Goal: Task Accomplishment & Management: Complete application form

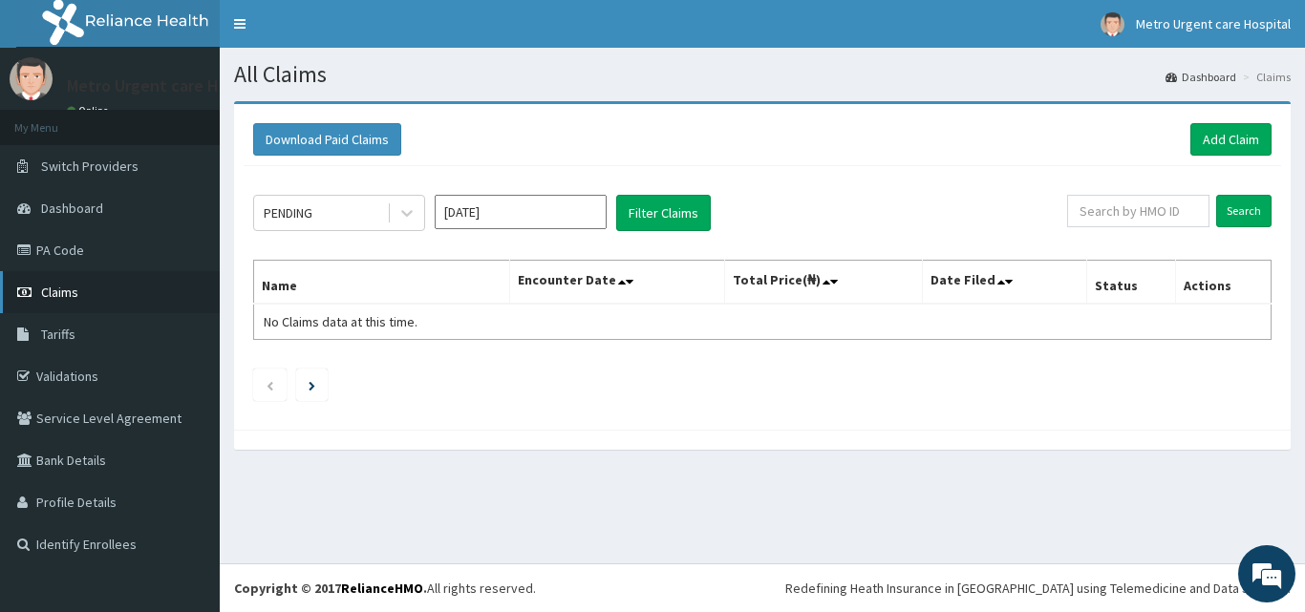
click at [75, 300] on span "Claims" at bounding box center [59, 292] width 37 height 17
click at [81, 296] on link "Claims" at bounding box center [110, 292] width 220 height 42
click at [79, 256] on link "PA Code" at bounding box center [110, 250] width 220 height 42
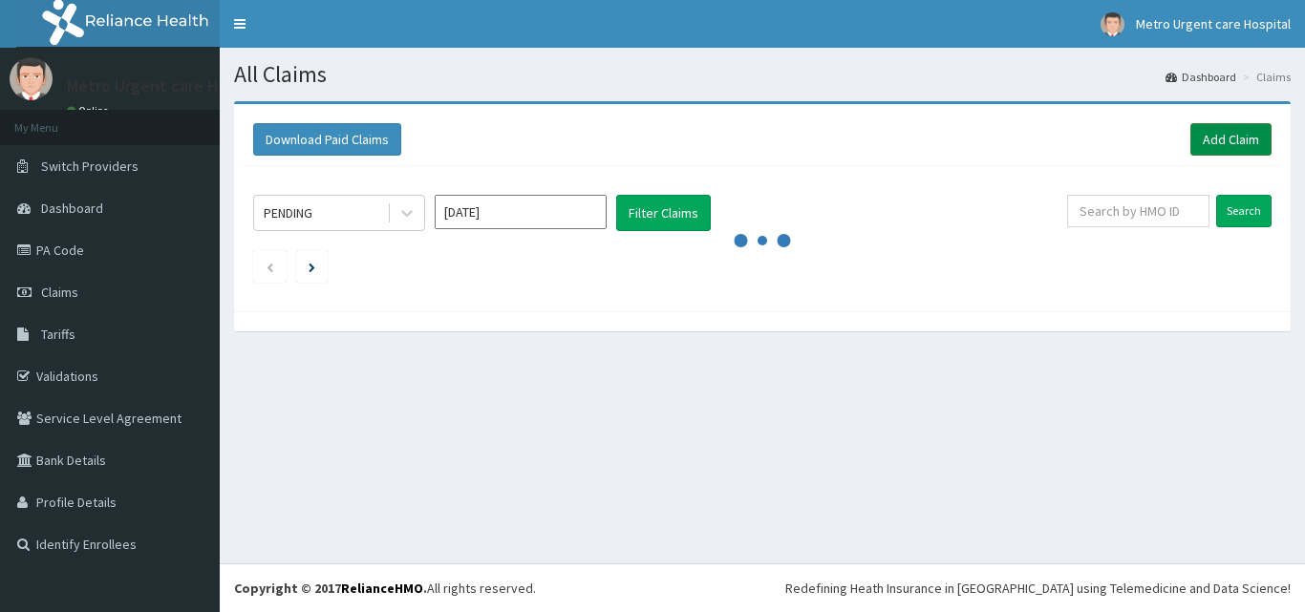
click at [1198, 139] on link "Add Claim" at bounding box center [1230, 139] width 81 height 32
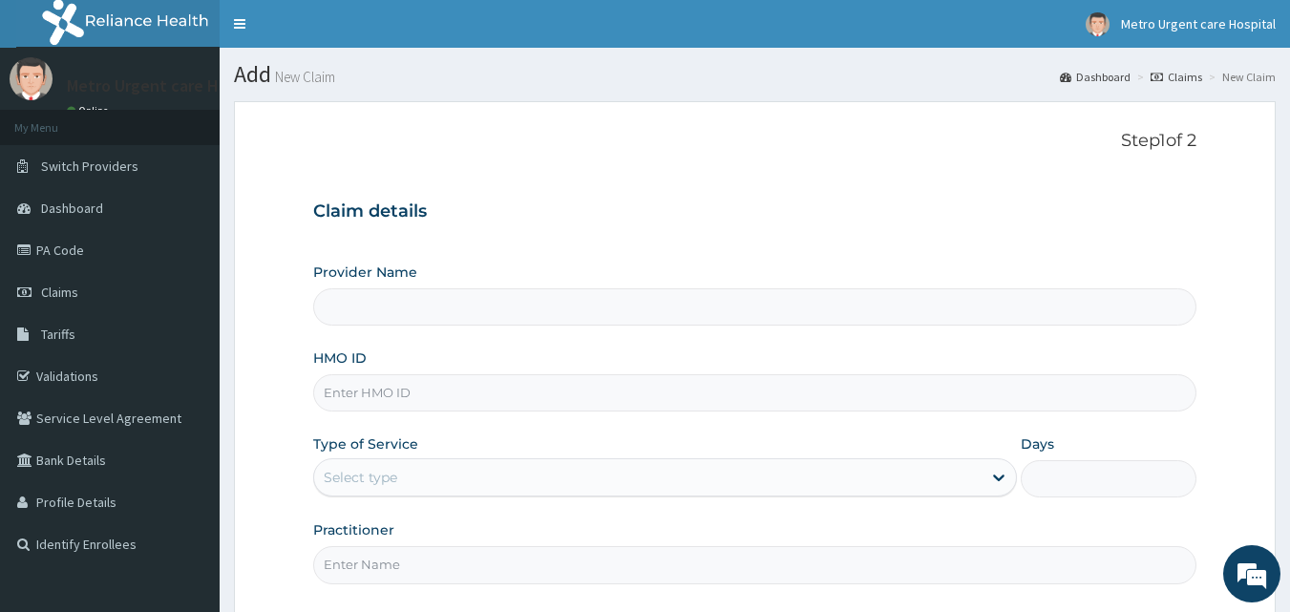
type input "[GEOGRAPHIC_DATA]"
click at [413, 398] on input "HMO ID" at bounding box center [755, 392] width 884 height 37
paste input "PGC/10073/A"
type input "PGC/10073/A"
click at [389, 481] on div "Select type" at bounding box center [361, 477] width 74 height 19
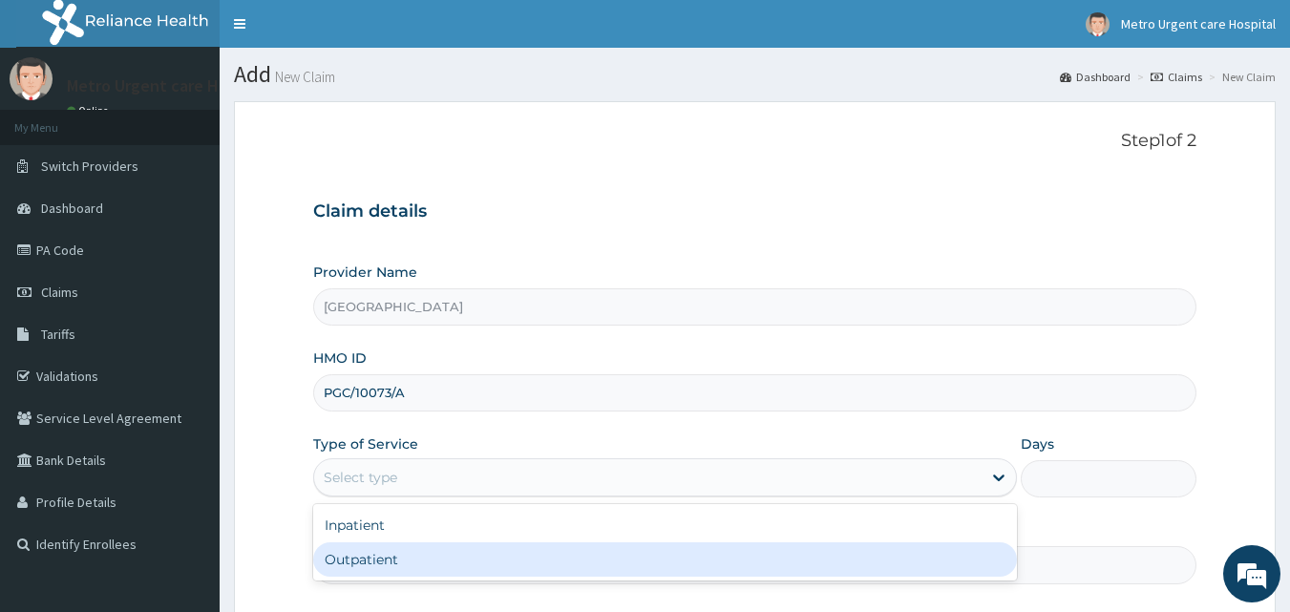
click at [381, 560] on div "Outpatient" at bounding box center [665, 559] width 704 height 34
type input "1"
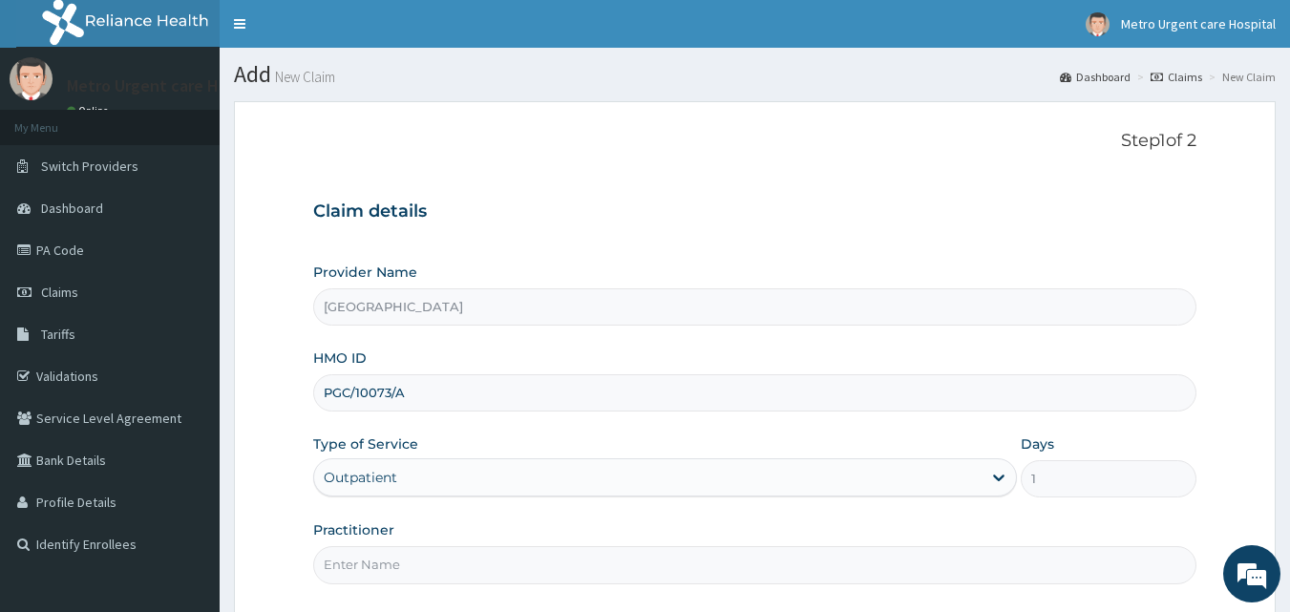
click at [381, 568] on input "Practitioner" at bounding box center [755, 564] width 884 height 37
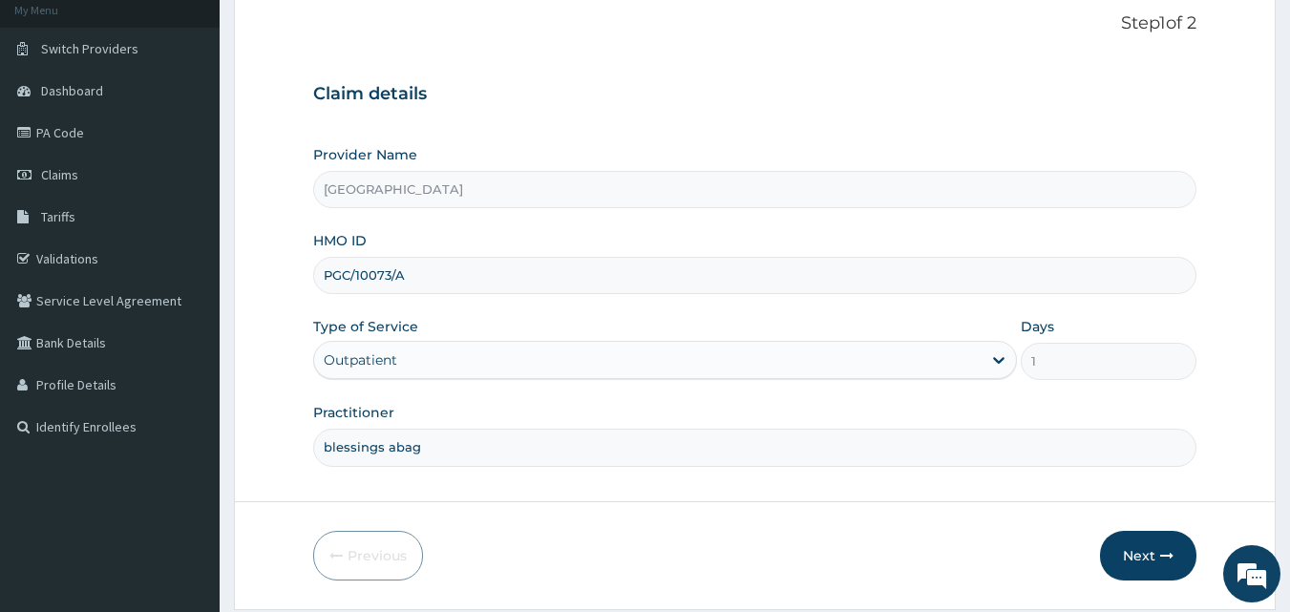
scroll to position [179, 0]
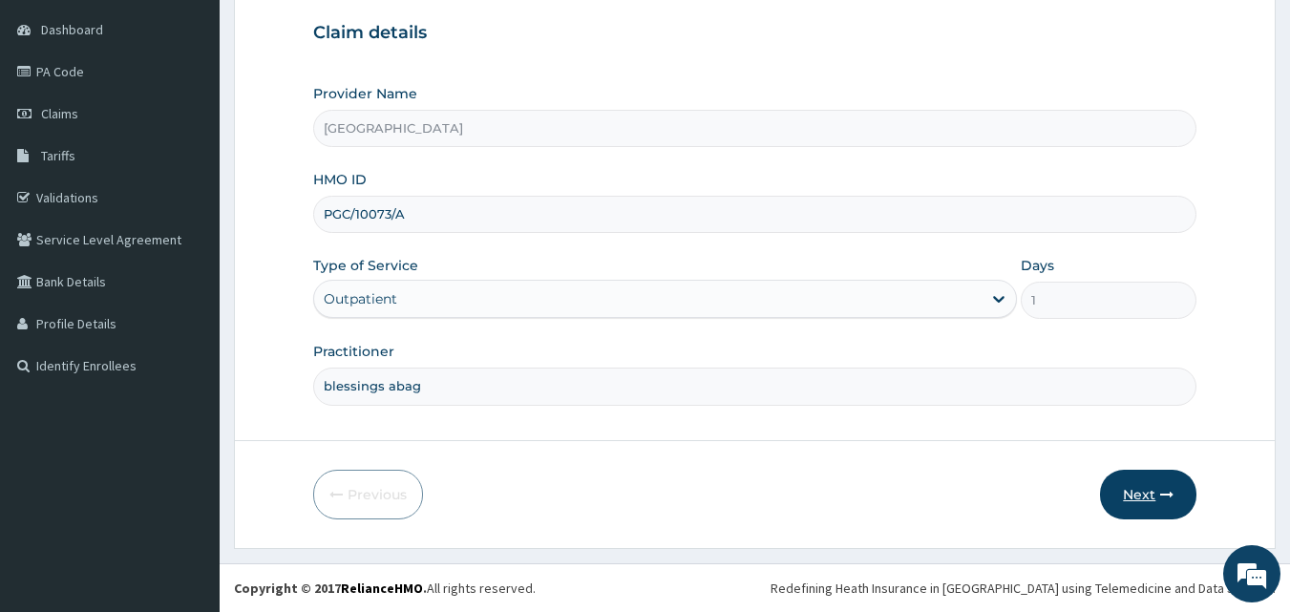
type input "blessings abag"
click at [1158, 493] on button "Next" at bounding box center [1148, 495] width 96 height 50
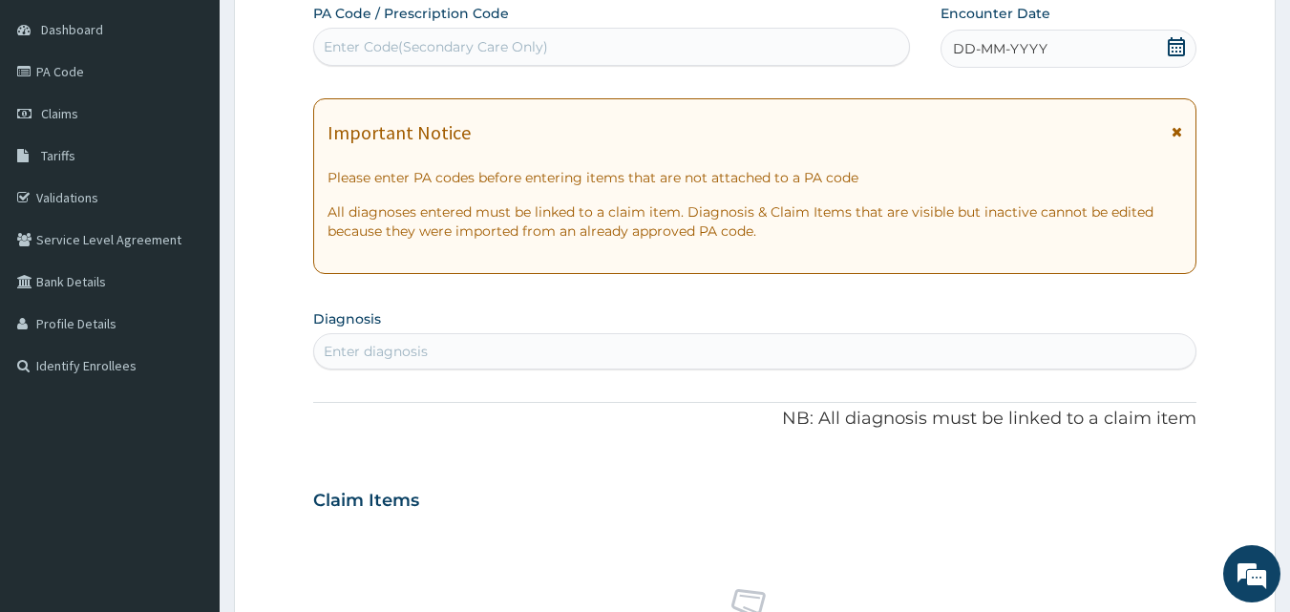
click at [1177, 48] on icon at bounding box center [1176, 46] width 17 height 19
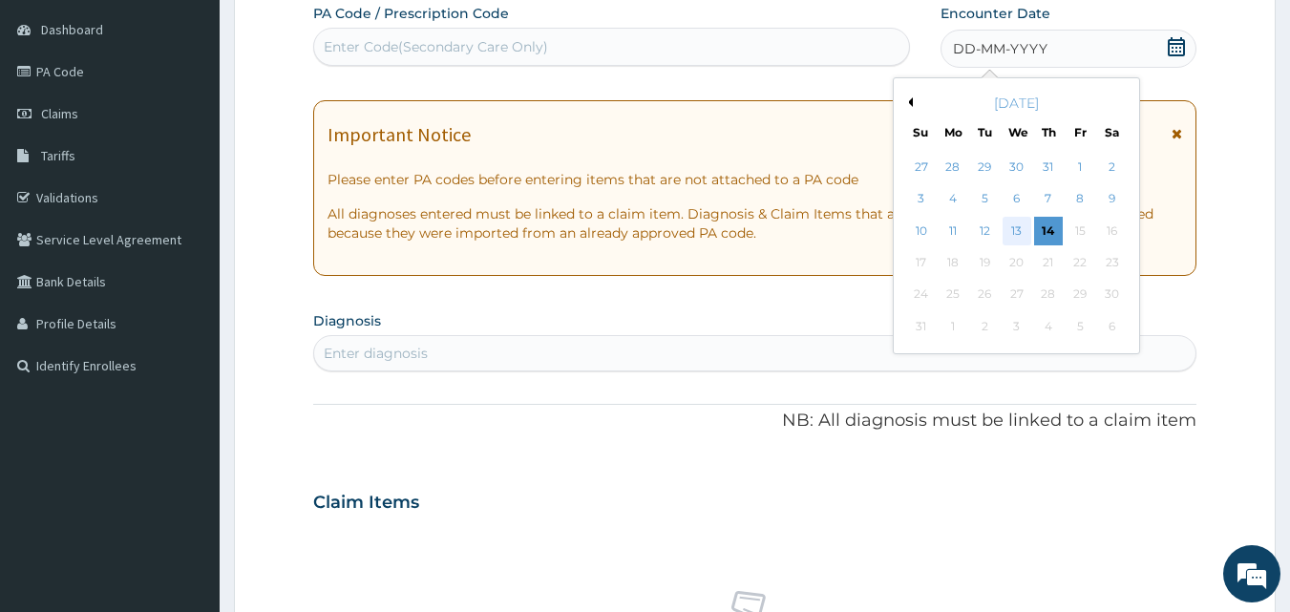
click at [1016, 230] on div "13" at bounding box center [1017, 231] width 29 height 29
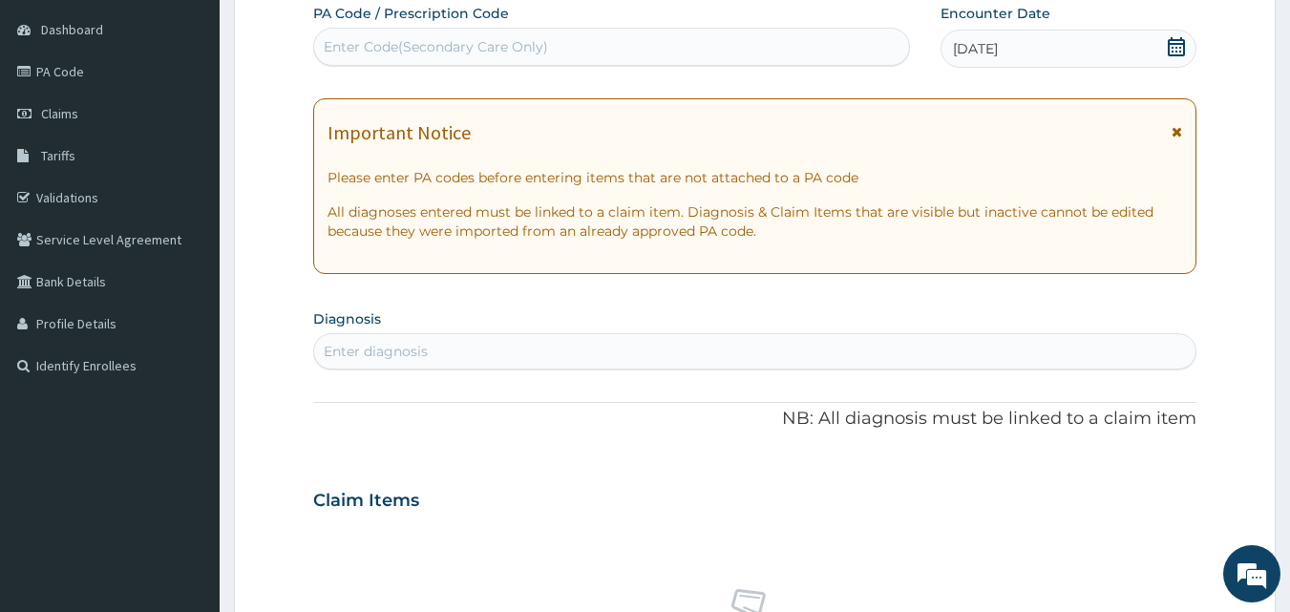
click at [1173, 133] on icon at bounding box center [1177, 131] width 11 height 13
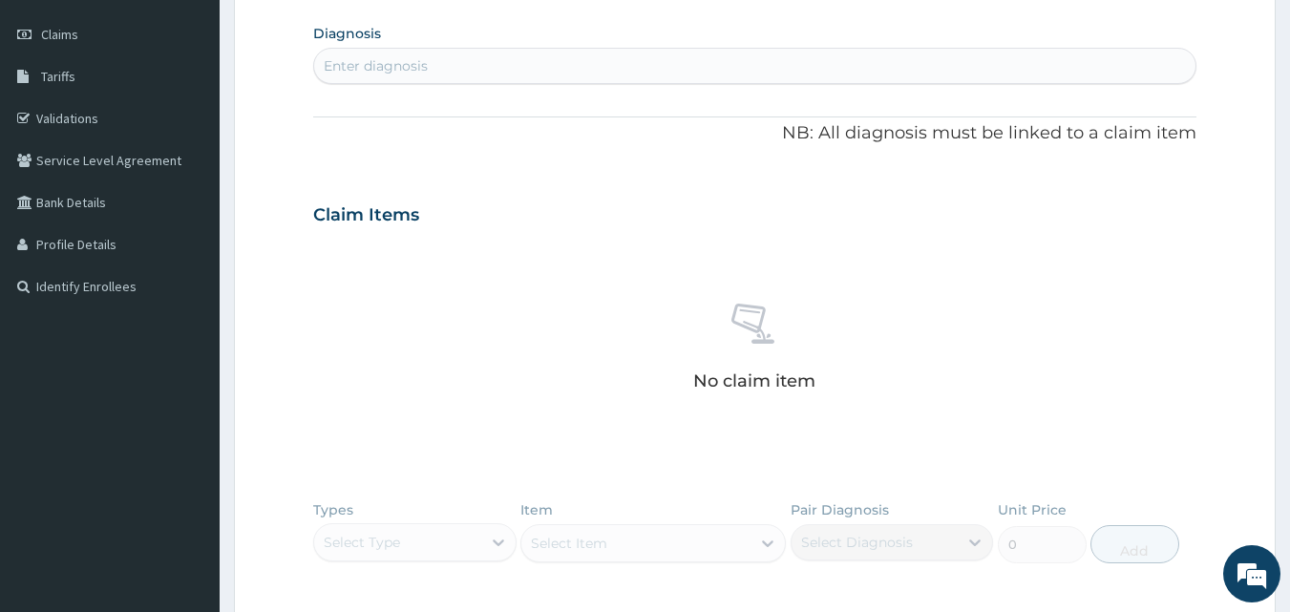
scroll to position [260, 0]
click at [586, 67] on div "Enter diagnosis" at bounding box center [755, 64] width 882 height 31
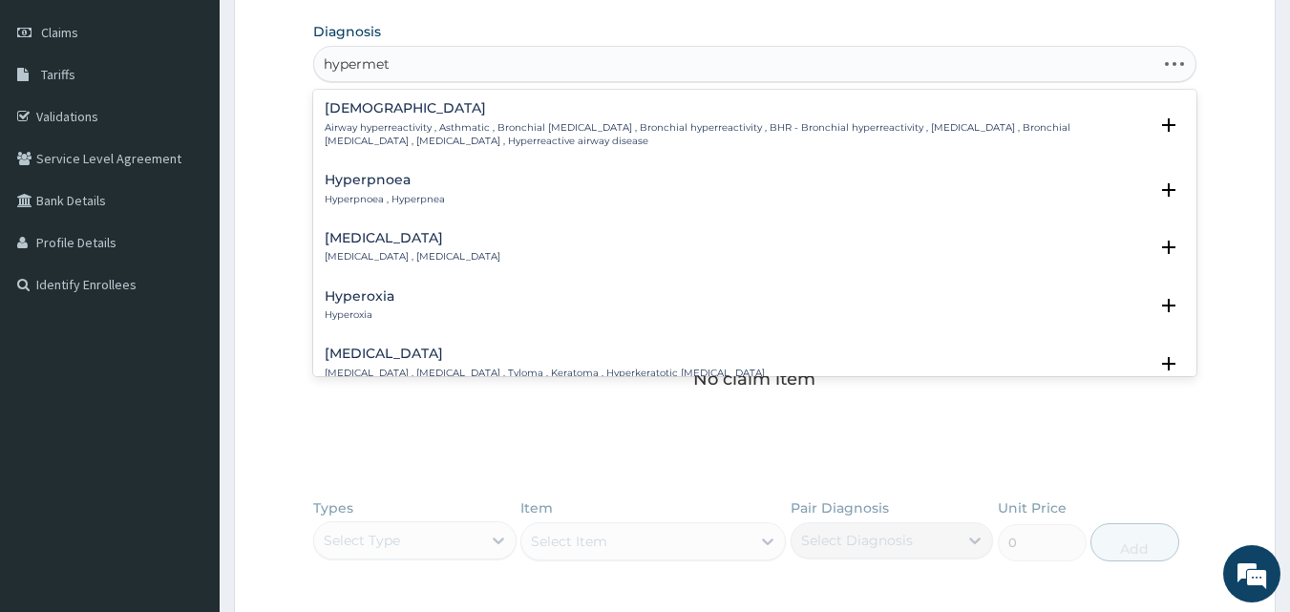
type input "hypermetr"
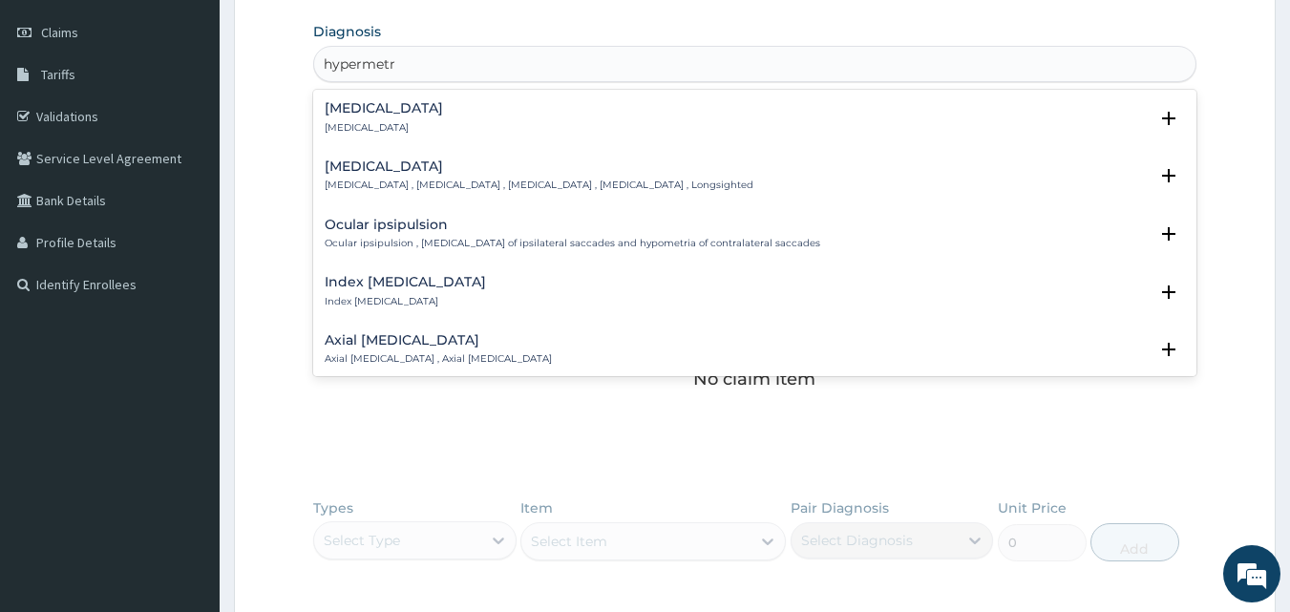
click at [406, 175] on div "[MEDICAL_DATA] [MEDICAL_DATA] , [MEDICAL_DATA] , [MEDICAL_DATA] , [MEDICAL_DATA…" at bounding box center [539, 175] width 429 height 33
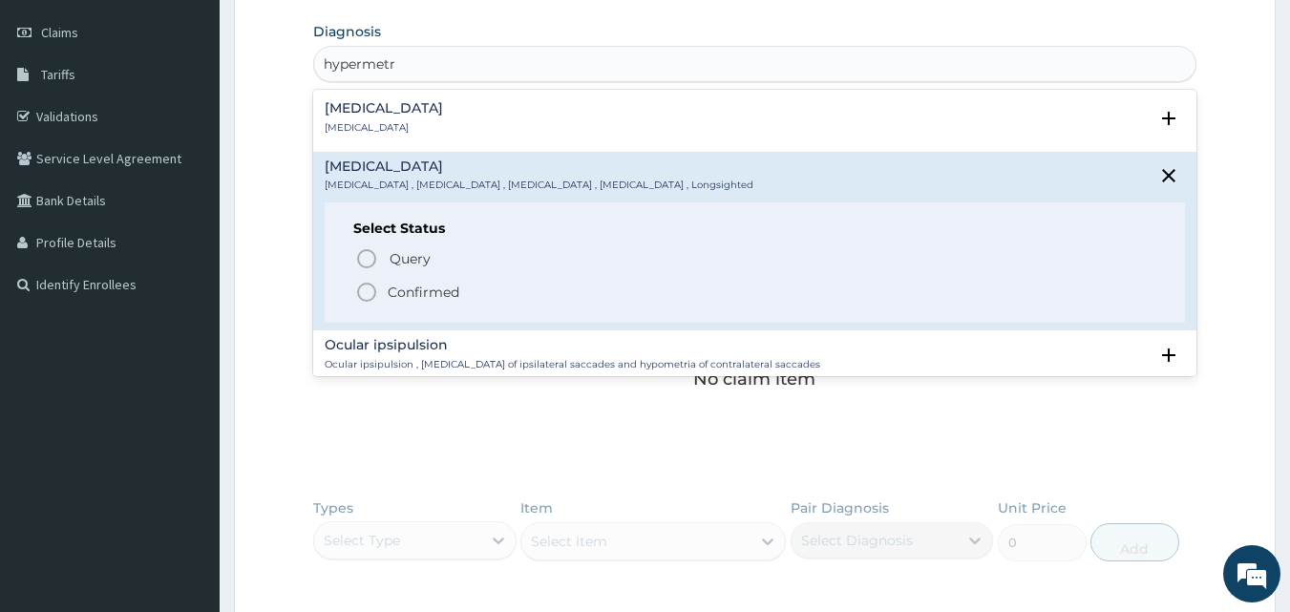
click at [359, 290] on icon "status option filled" at bounding box center [366, 292] width 23 height 23
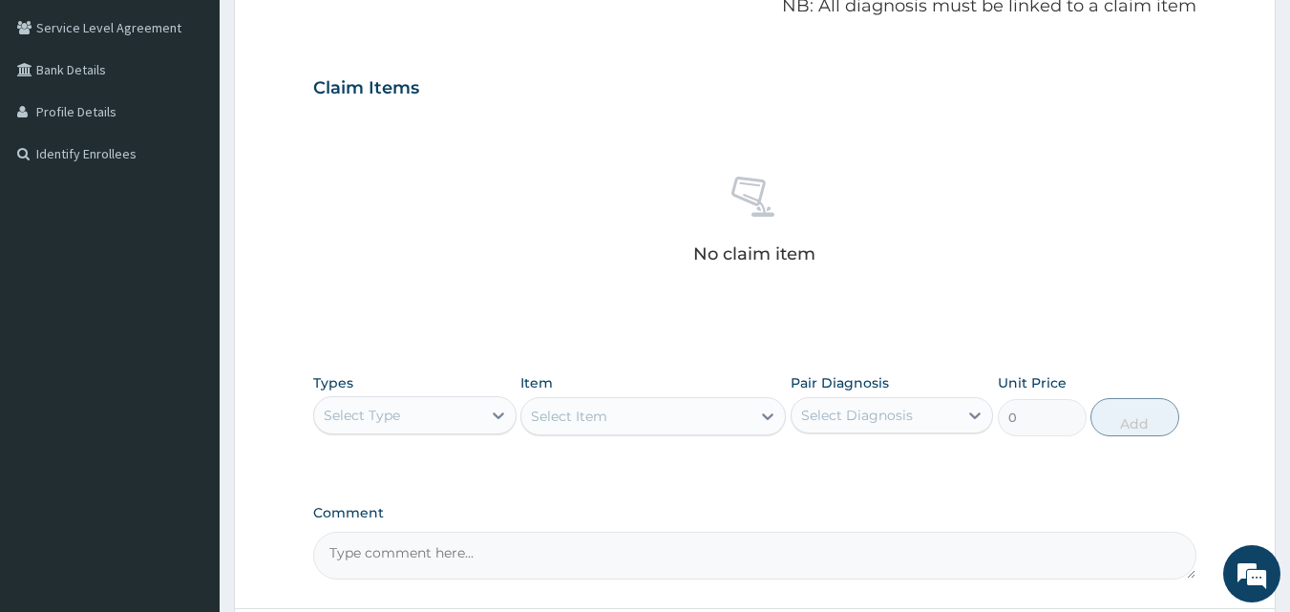
scroll to position [393, 0]
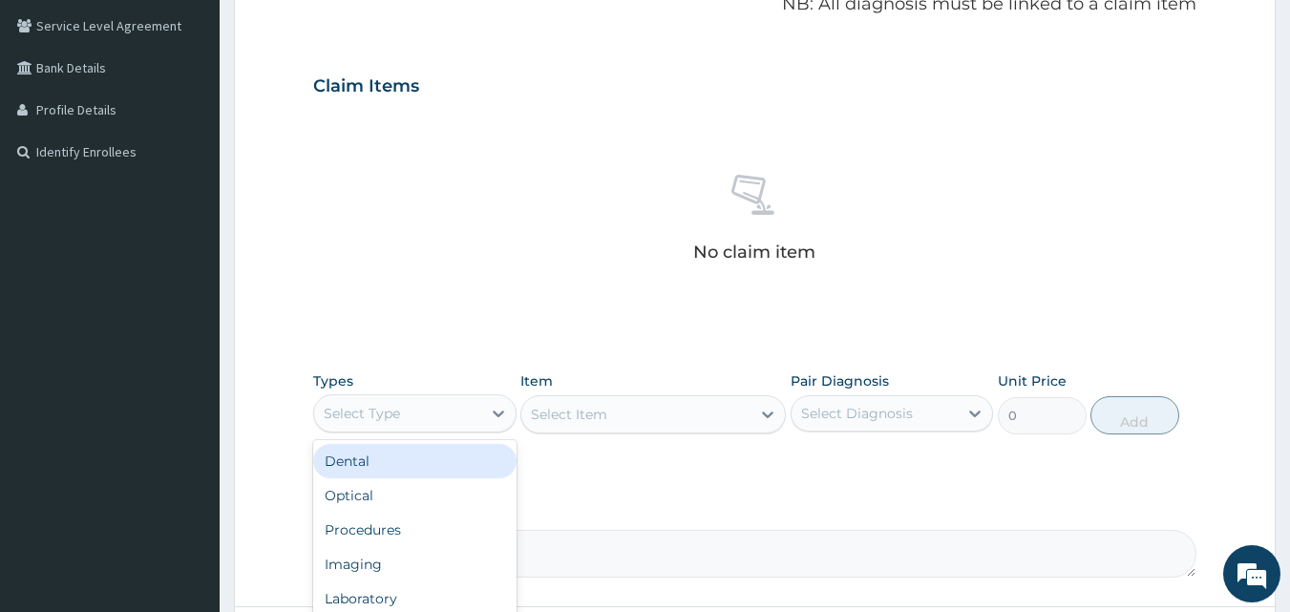
click at [447, 404] on div "Select Type" at bounding box center [397, 413] width 167 height 31
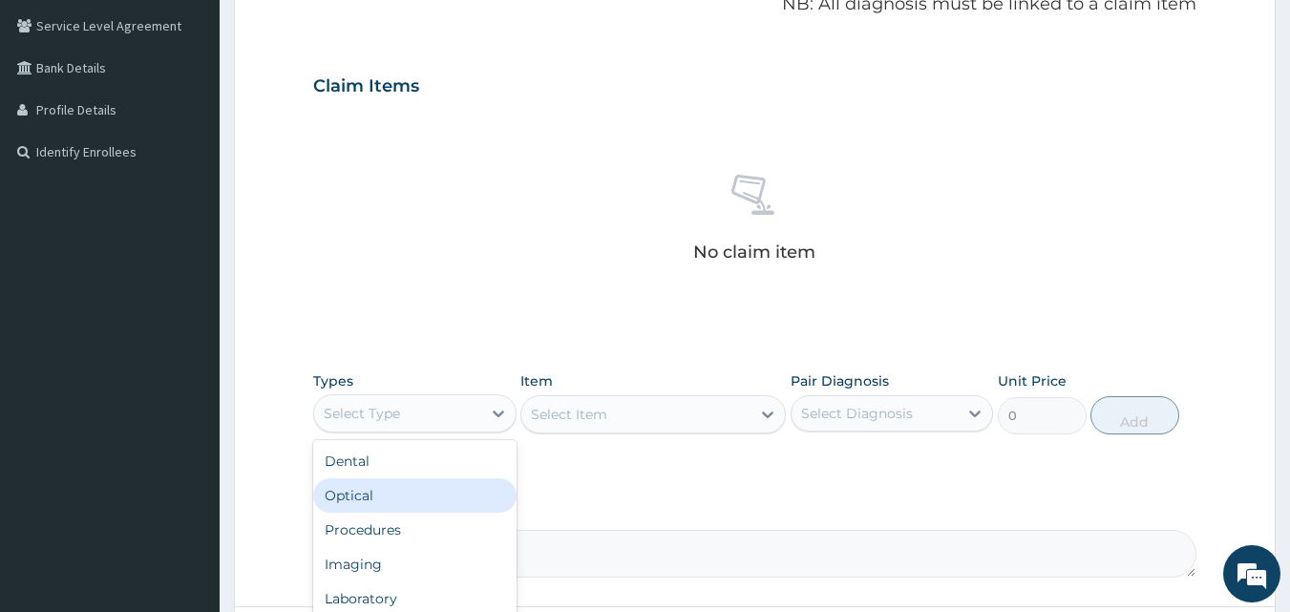
click at [401, 502] on div "Optical" at bounding box center [414, 495] width 203 height 34
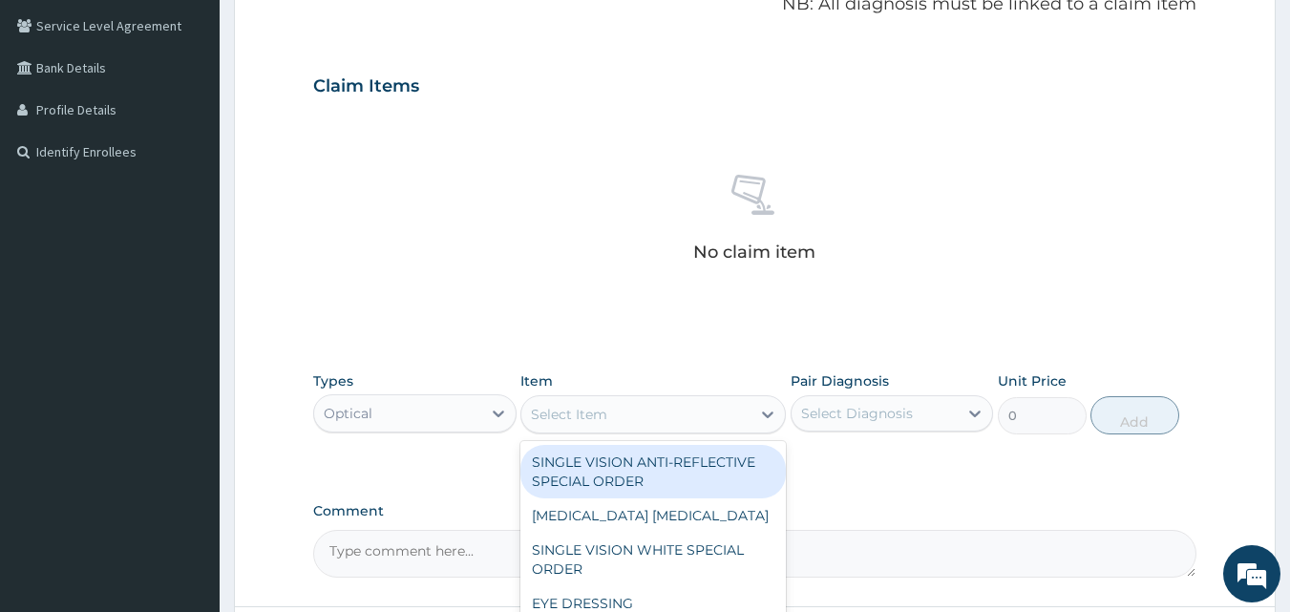
click at [668, 420] on div "Select Item" at bounding box center [635, 414] width 229 height 31
click at [667, 468] on div "SINGLE VISION ANTI-REFLECTIVE SPECIAL ORDER" at bounding box center [654, 471] width 266 height 53
type input "27000"
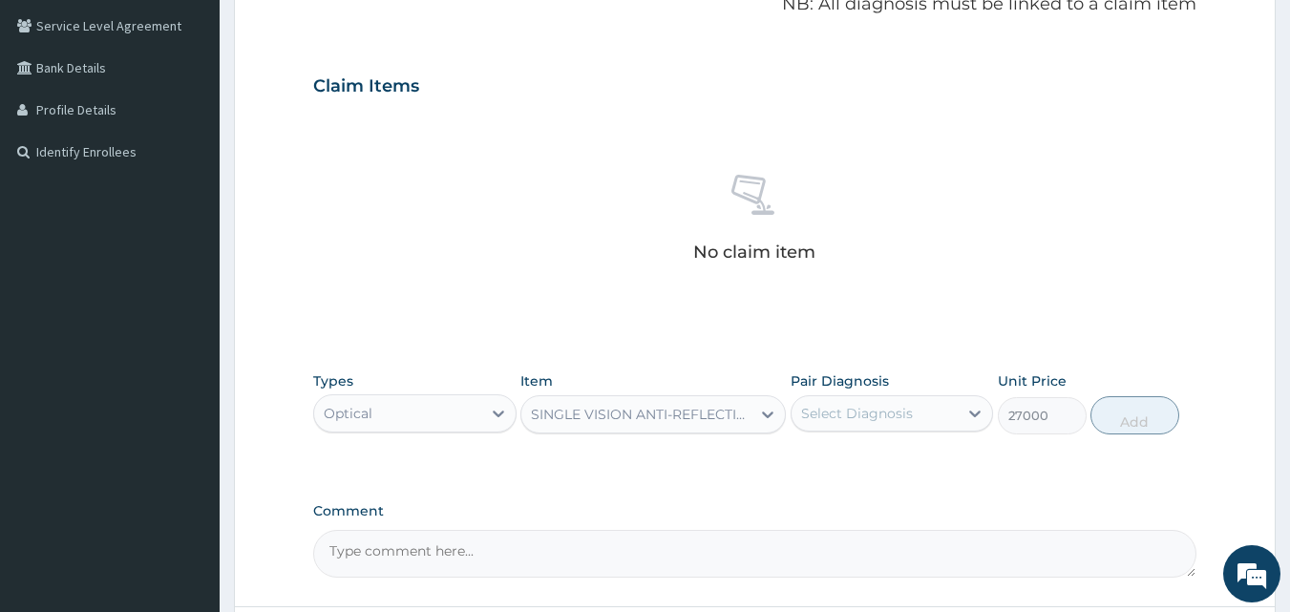
click at [849, 410] on div "Select Diagnosis" at bounding box center [857, 413] width 112 height 19
click at [808, 457] on input "checkbox" at bounding box center [808, 461] width 12 height 12
checkbox input "true"
click at [1137, 430] on button "Add" at bounding box center [1135, 415] width 89 height 38
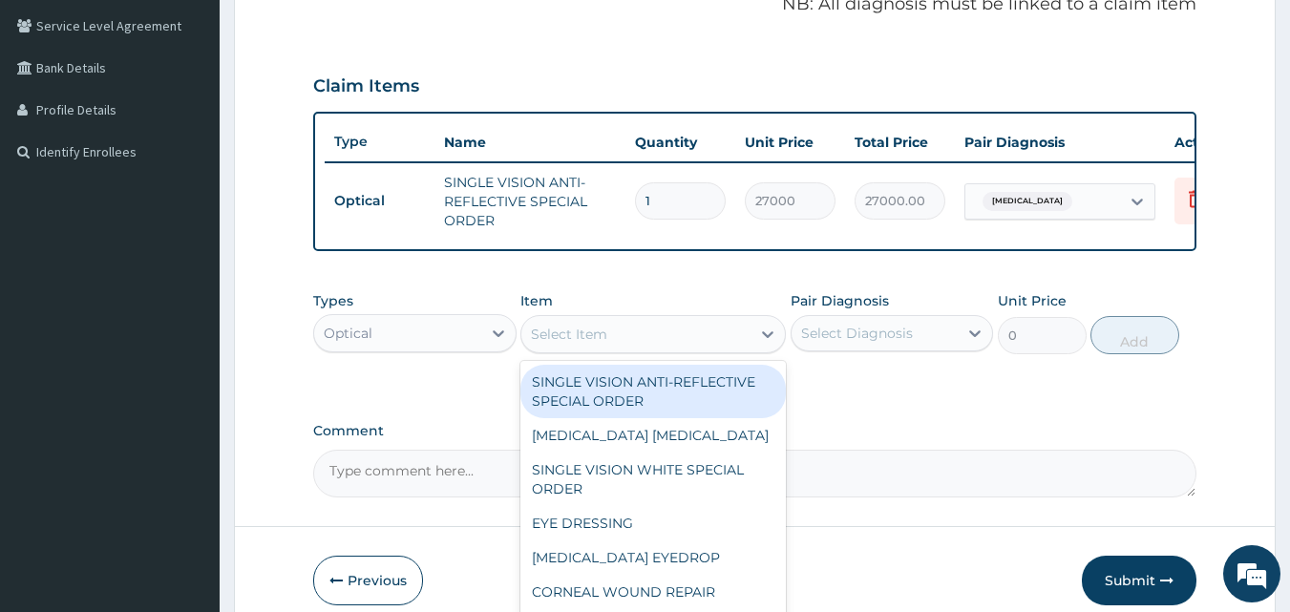
click at [706, 346] on div "Select Item" at bounding box center [635, 334] width 229 height 31
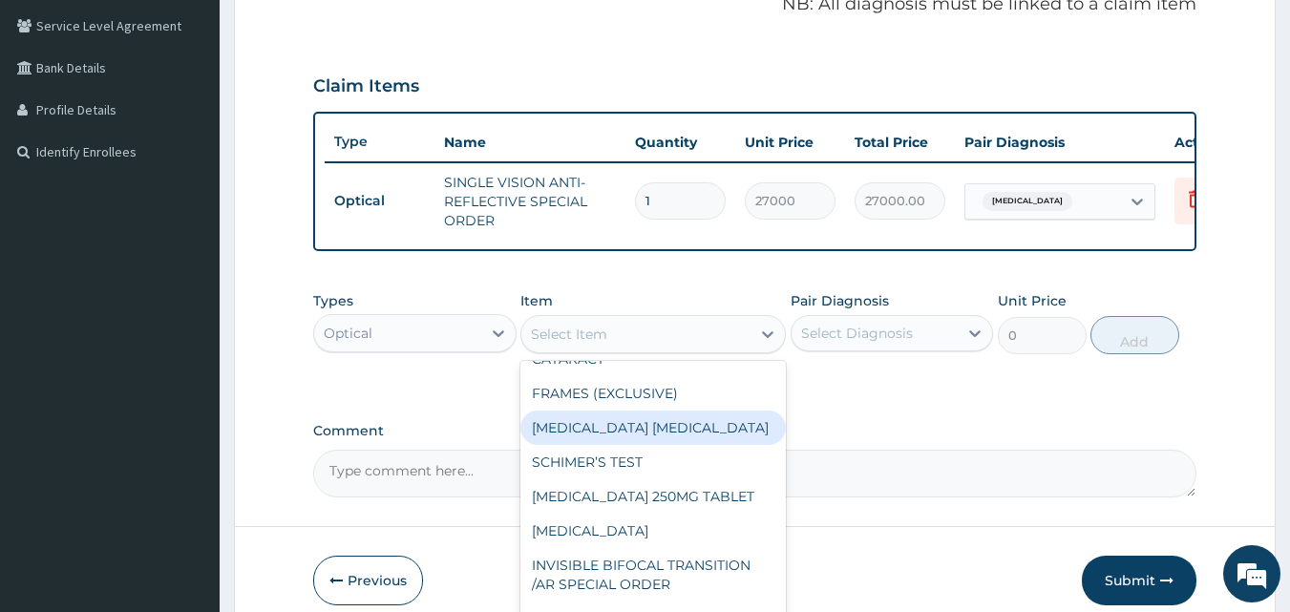
scroll to position [273, 0]
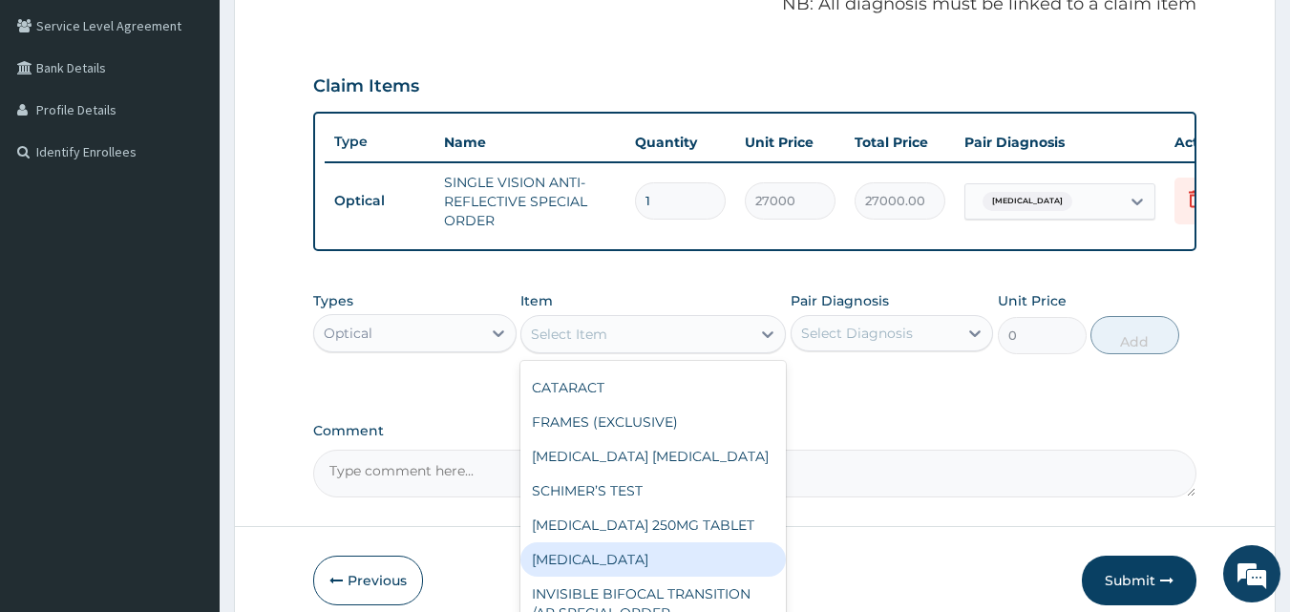
click at [682, 577] on div "[MEDICAL_DATA]" at bounding box center [654, 559] width 266 height 34
type input "2880"
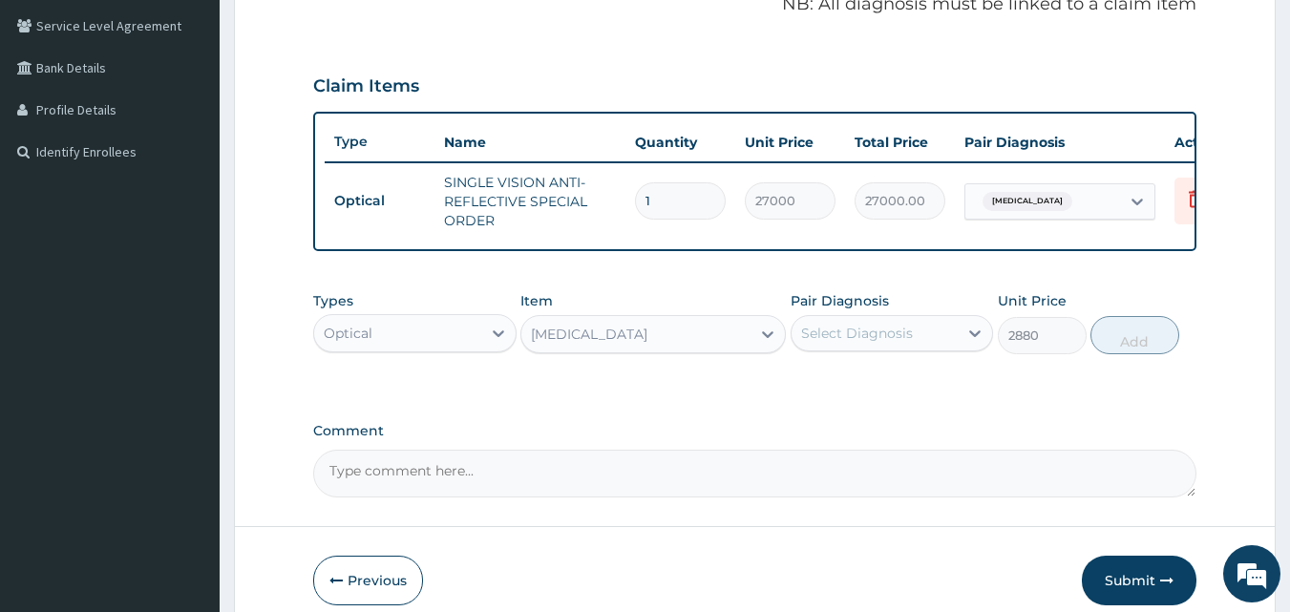
click at [881, 343] on div "Select Diagnosis" at bounding box center [857, 333] width 112 height 19
click at [809, 387] on input "checkbox" at bounding box center [808, 380] width 12 height 12
checkbox input "true"
click at [1130, 354] on button "Add" at bounding box center [1135, 335] width 89 height 38
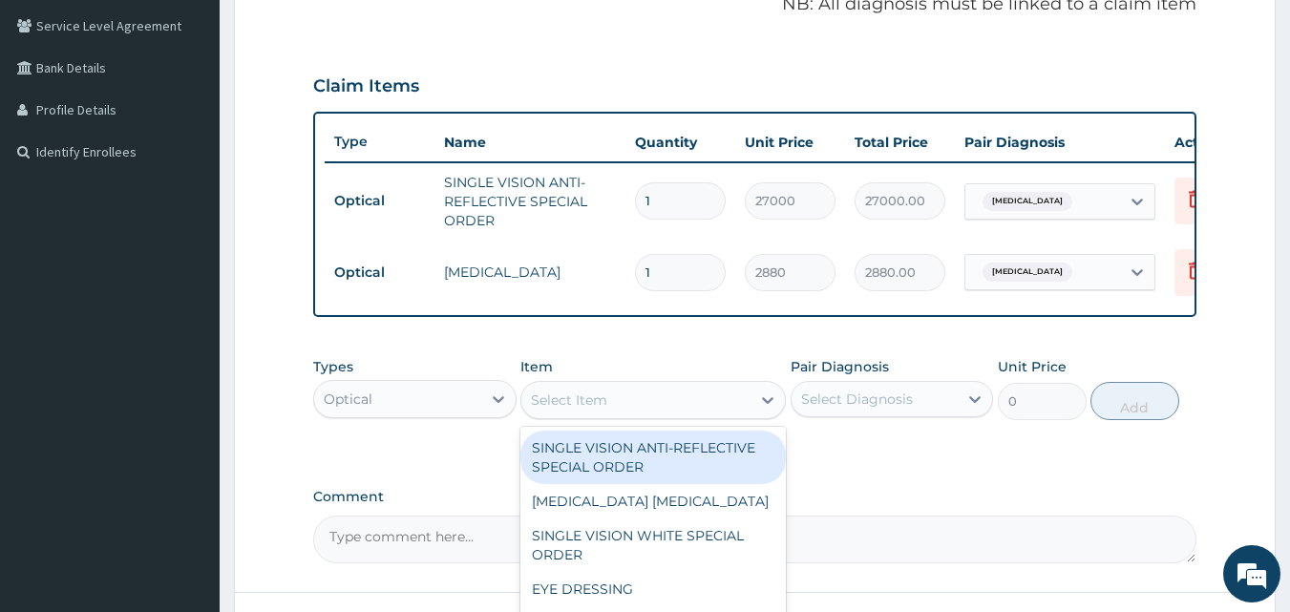
click at [696, 415] on div "Select Item" at bounding box center [635, 400] width 229 height 31
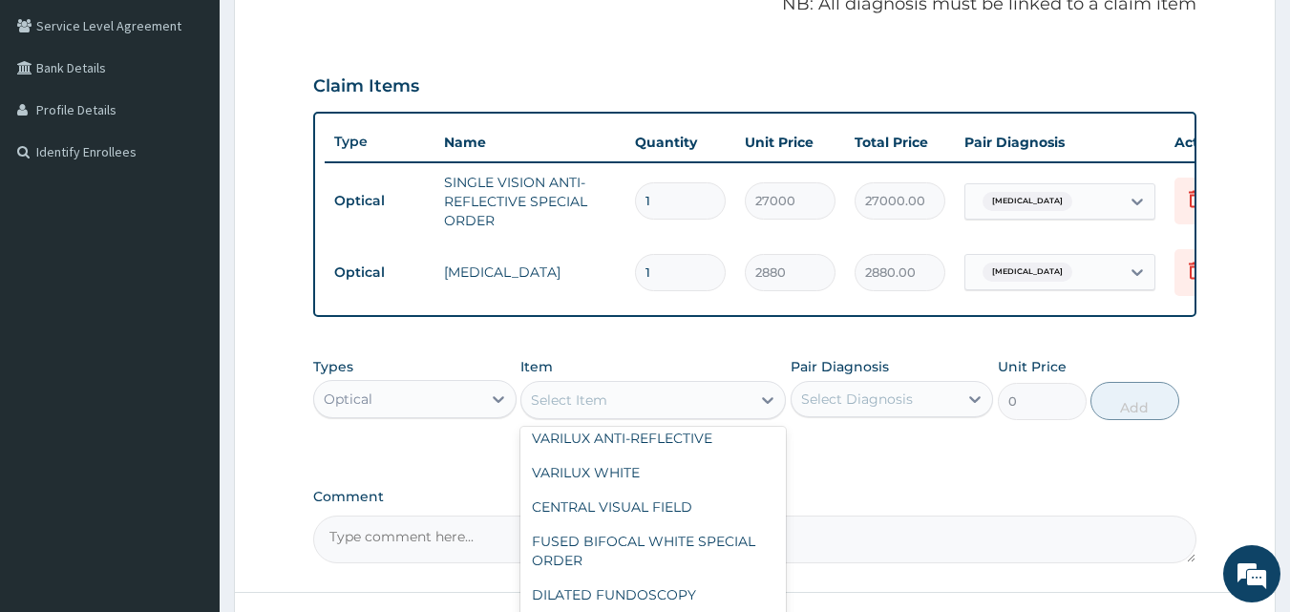
scroll to position [675, 0]
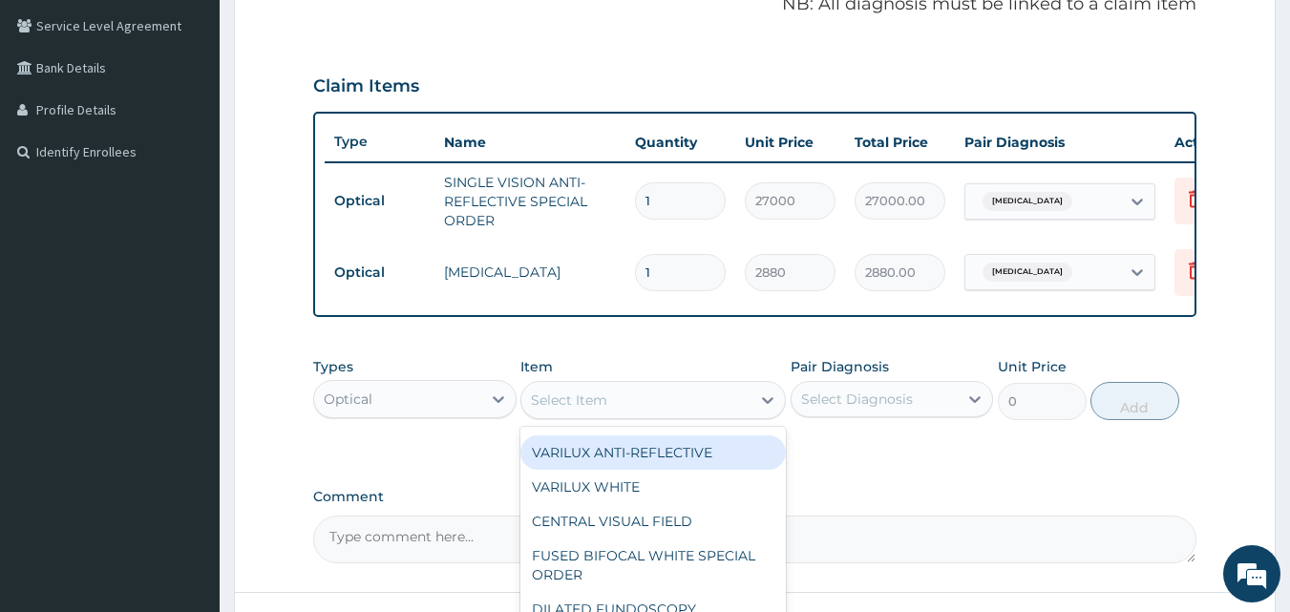
click at [631, 465] on div "VARILUX ANTI-REFLECTIVE" at bounding box center [654, 453] width 266 height 34
type input "43200"
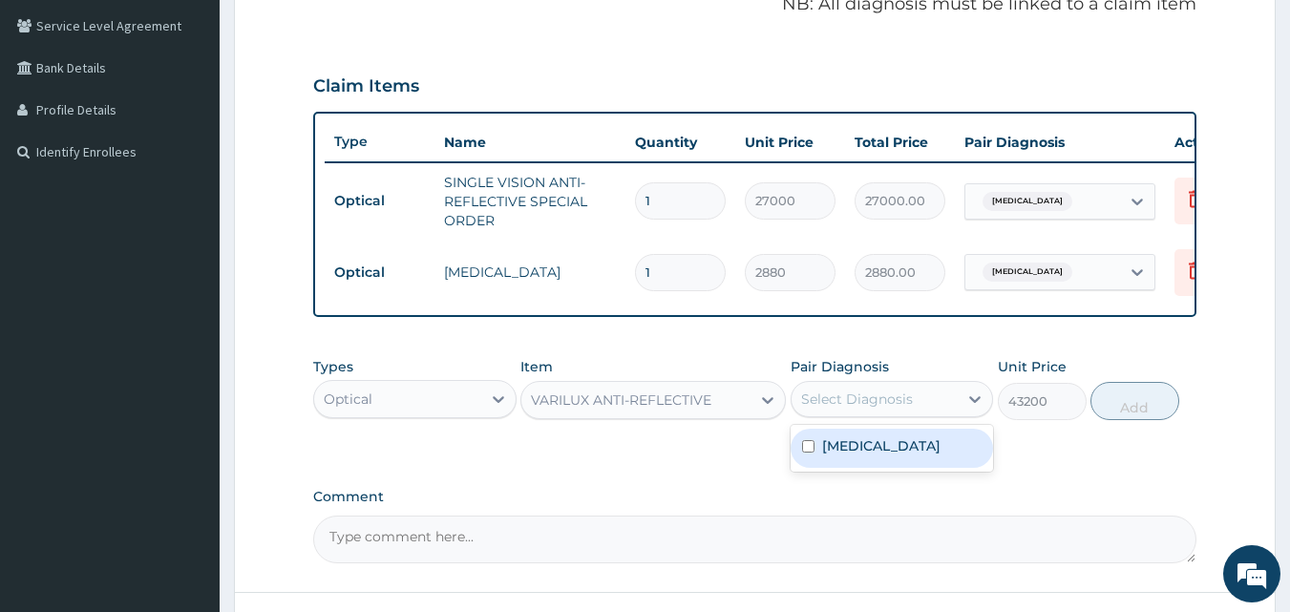
click at [882, 409] on div "Select Diagnosis" at bounding box center [857, 399] width 112 height 19
click at [806, 453] on input "checkbox" at bounding box center [808, 446] width 12 height 12
checkbox input "true"
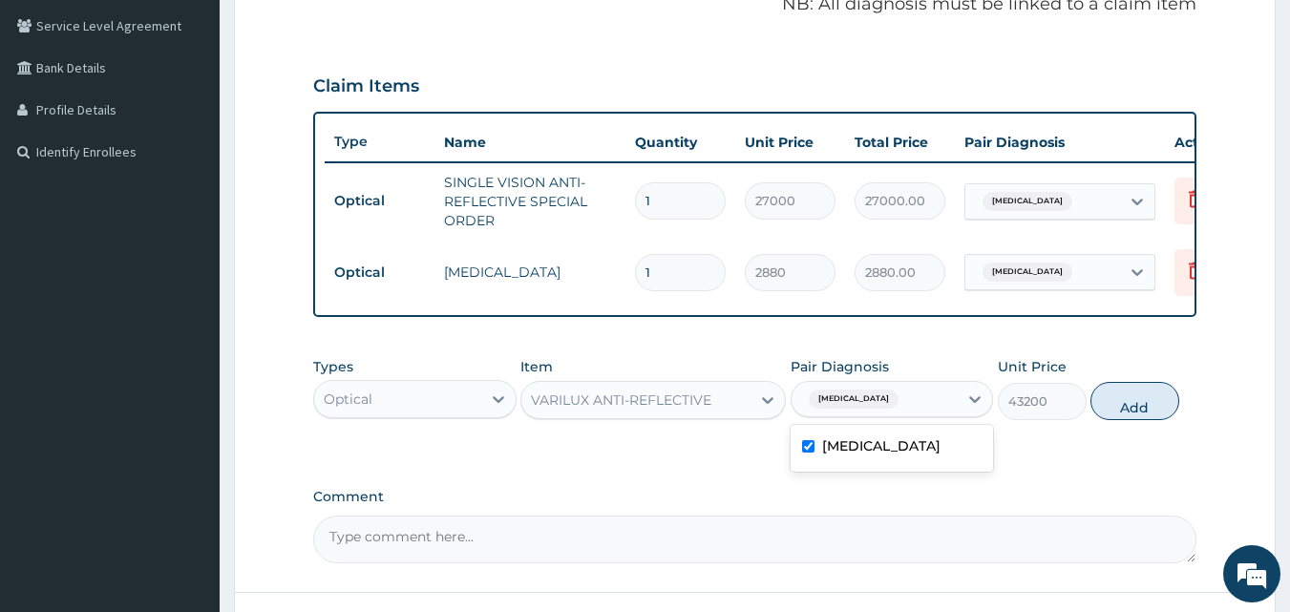
click at [1088, 505] on label "Comment" at bounding box center [755, 497] width 884 height 16
click at [1088, 516] on textarea "Comment" at bounding box center [755, 540] width 884 height 48
click at [1088, 505] on label "Comment" at bounding box center [755, 497] width 884 height 16
click at [1088, 516] on textarea "Comment" at bounding box center [755, 540] width 884 height 48
click at [1141, 414] on button "Add" at bounding box center [1135, 401] width 89 height 38
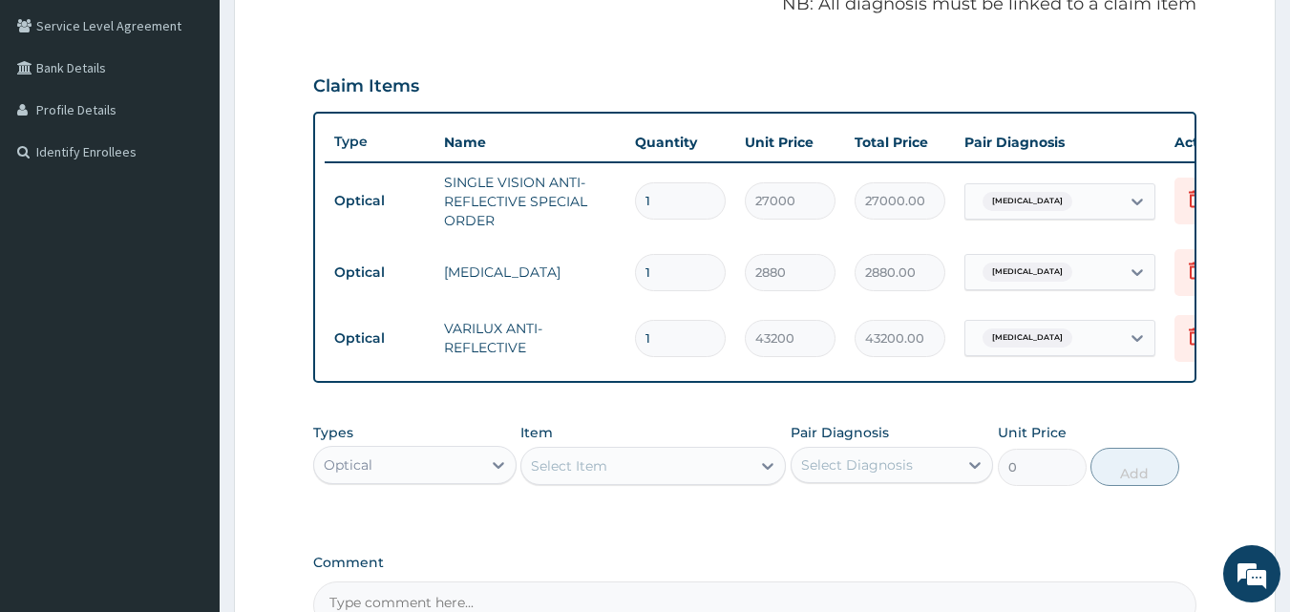
click at [732, 481] on div "Select Item" at bounding box center [635, 466] width 229 height 31
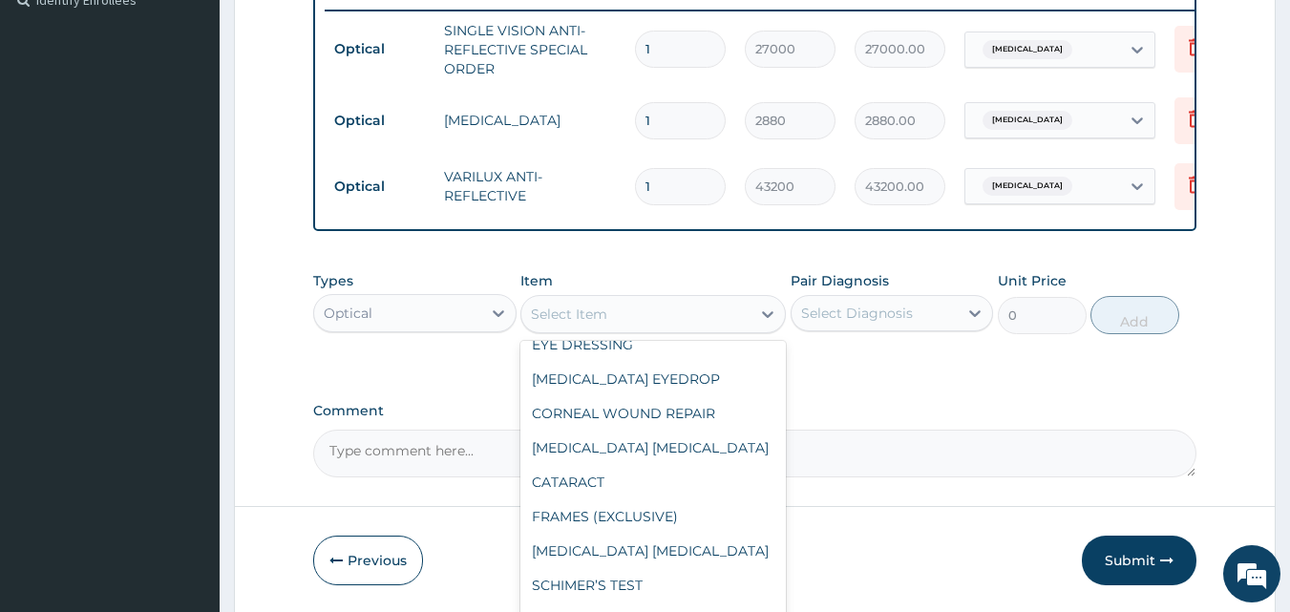
scroll to position [143, 0]
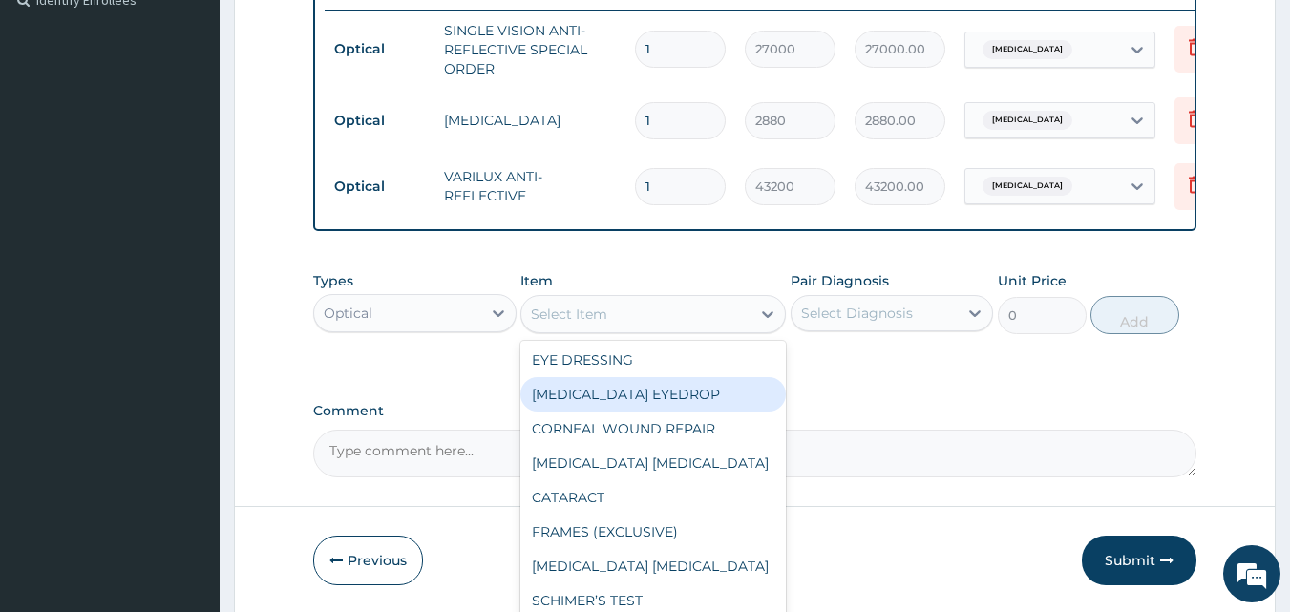
click at [673, 412] on div "[MEDICAL_DATA] EYEDROP" at bounding box center [654, 394] width 266 height 34
type input "2880"
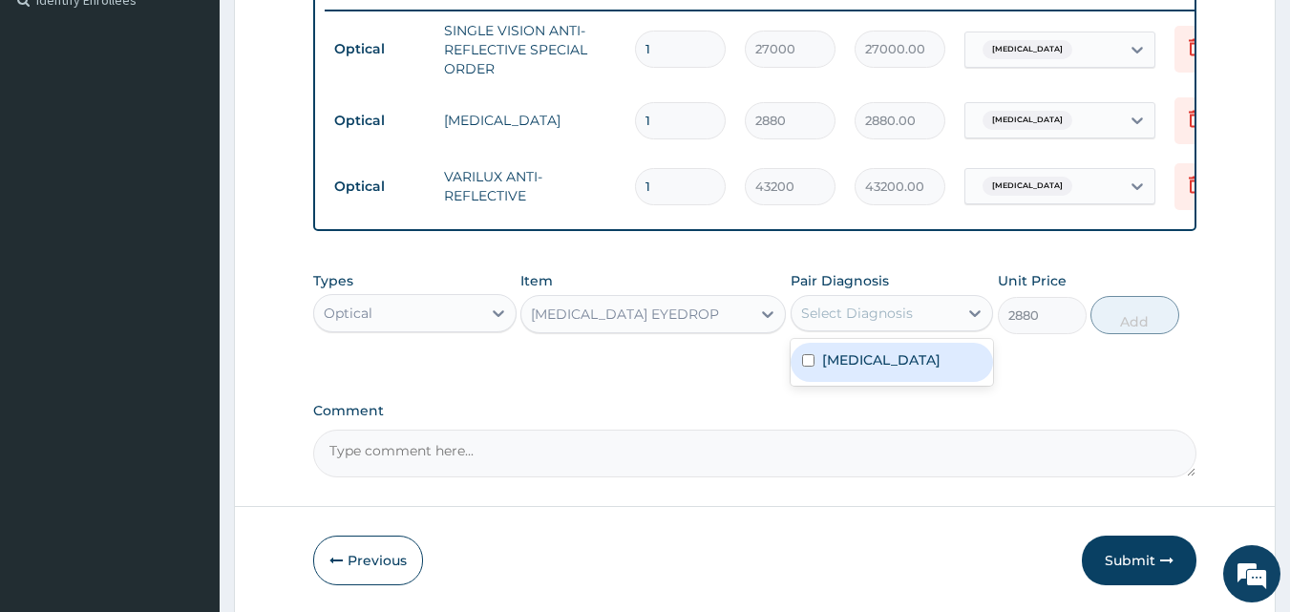
click at [864, 323] on div "Select Diagnosis" at bounding box center [857, 313] width 112 height 19
click at [812, 367] on input "checkbox" at bounding box center [808, 360] width 12 height 12
checkbox input "true"
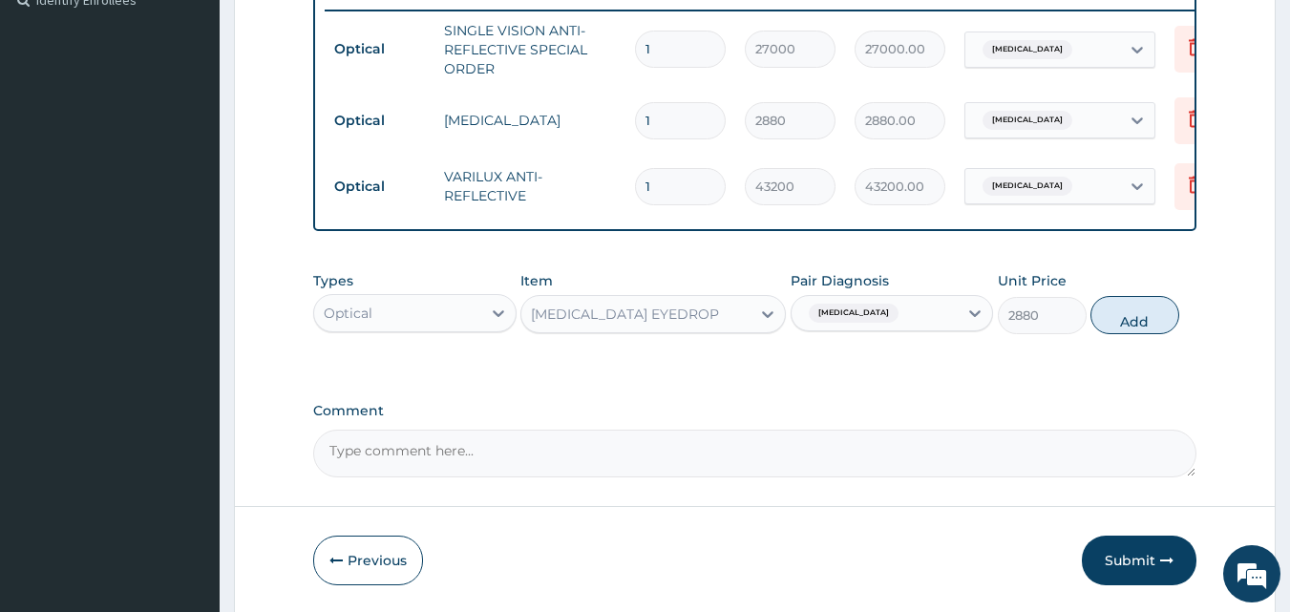
click at [1046, 403] on div "Types Optical Item [MEDICAL_DATA] EYEDROP Pair Diagnosis [MEDICAL_DATA] Unit Pr…" at bounding box center [755, 440] width 884 height 74
click at [1110, 334] on button "Add" at bounding box center [1135, 315] width 89 height 38
type input "0"
